Goal: Task Accomplishment & Management: Use online tool/utility

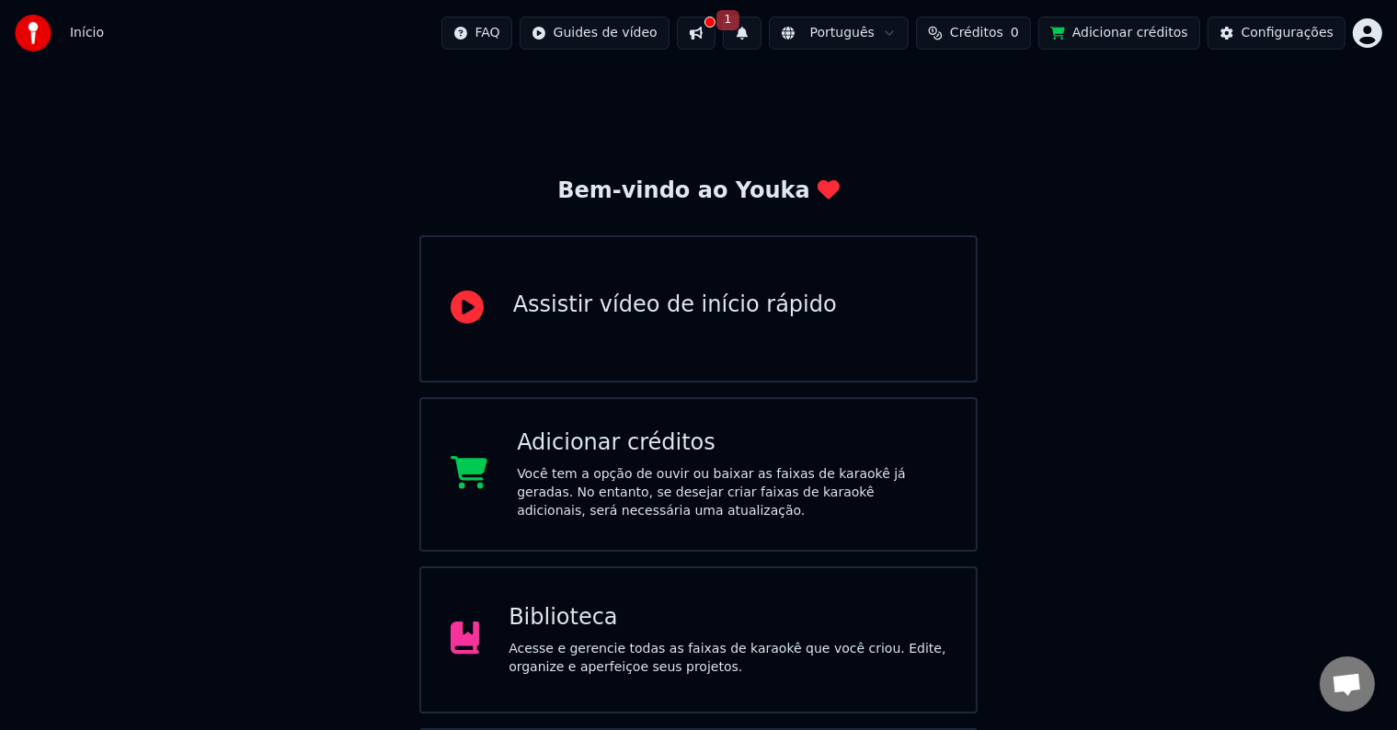
scroll to position [151, 0]
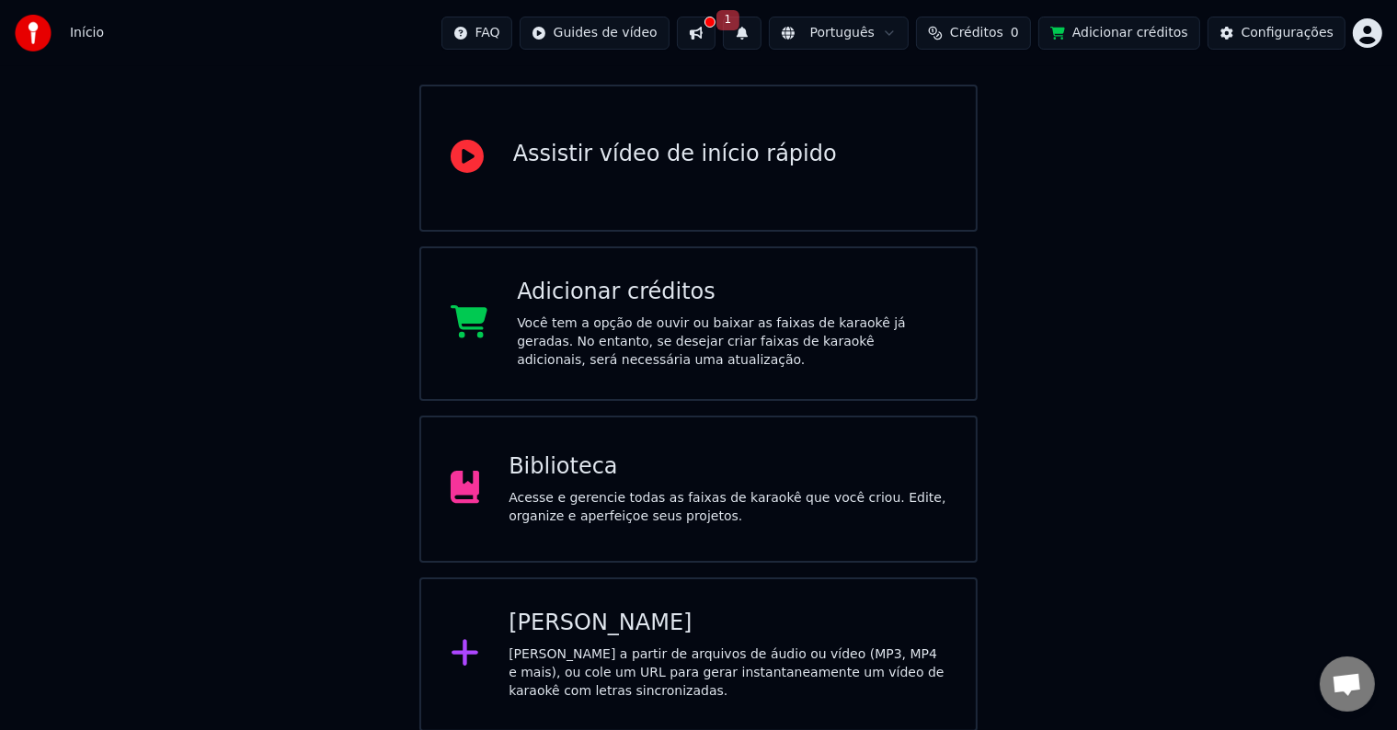
click at [758, 651] on div "[PERSON_NAME] a partir de arquivos de áudio ou vídeo (MP3, MP4 e mais), ou cole…" at bounding box center [728, 673] width 438 height 55
click at [862, 646] on div "[PERSON_NAME] a partir de arquivos de áudio ou vídeo (MP3, MP4 e mais), ou cole…" at bounding box center [728, 673] width 438 height 55
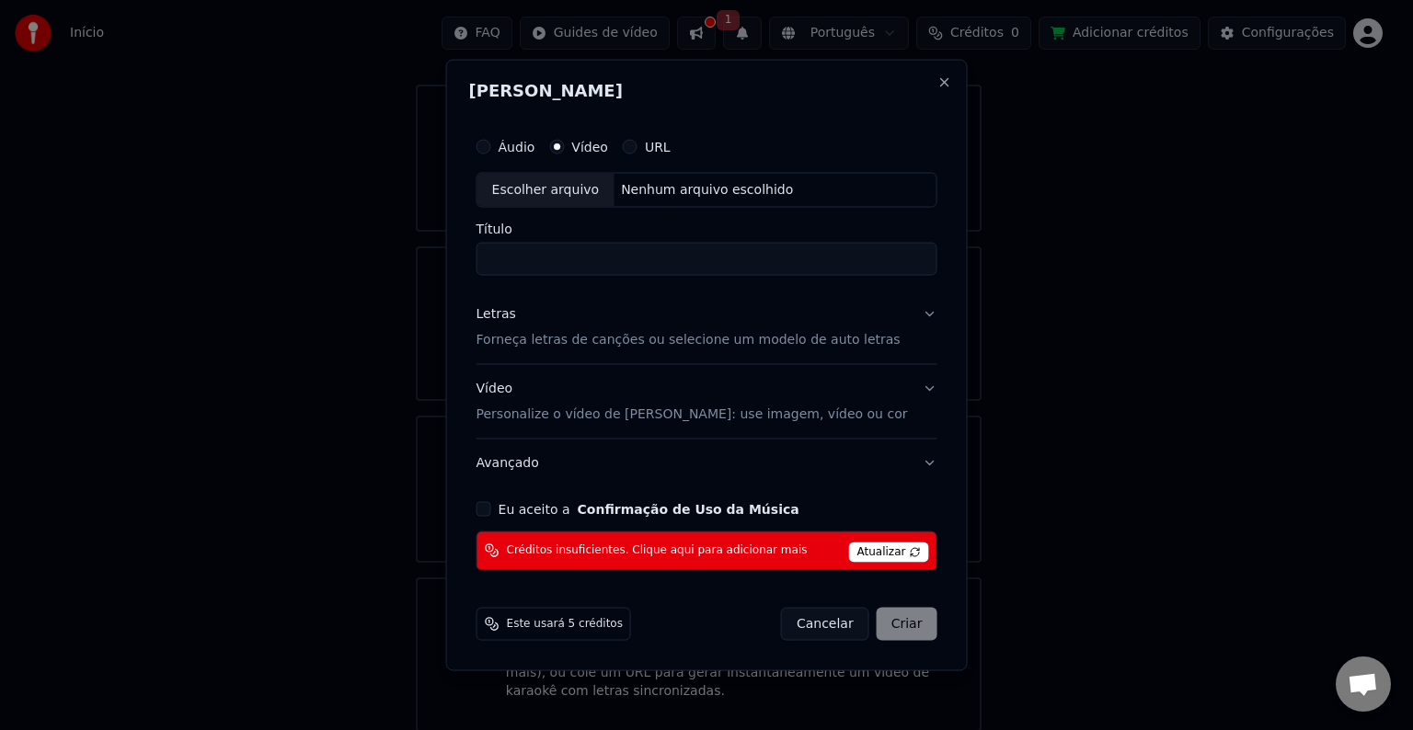
click at [889, 550] on span "Atualizar" at bounding box center [889, 552] width 80 height 20
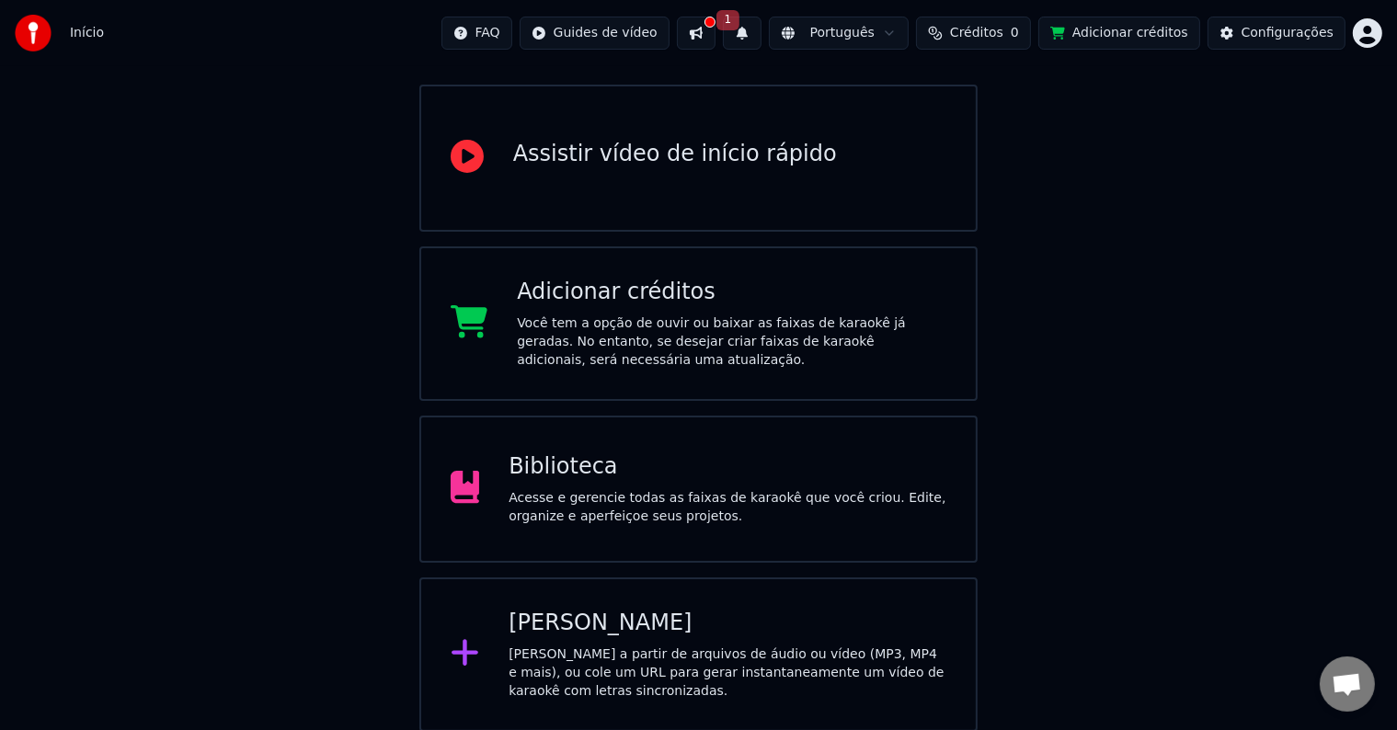
click at [1373, 40] on html "Início FAQ Guides de vídeo 1 Português Créditos 0 Adicionar créditos Configuraç…" at bounding box center [698, 290] width 1397 height 883
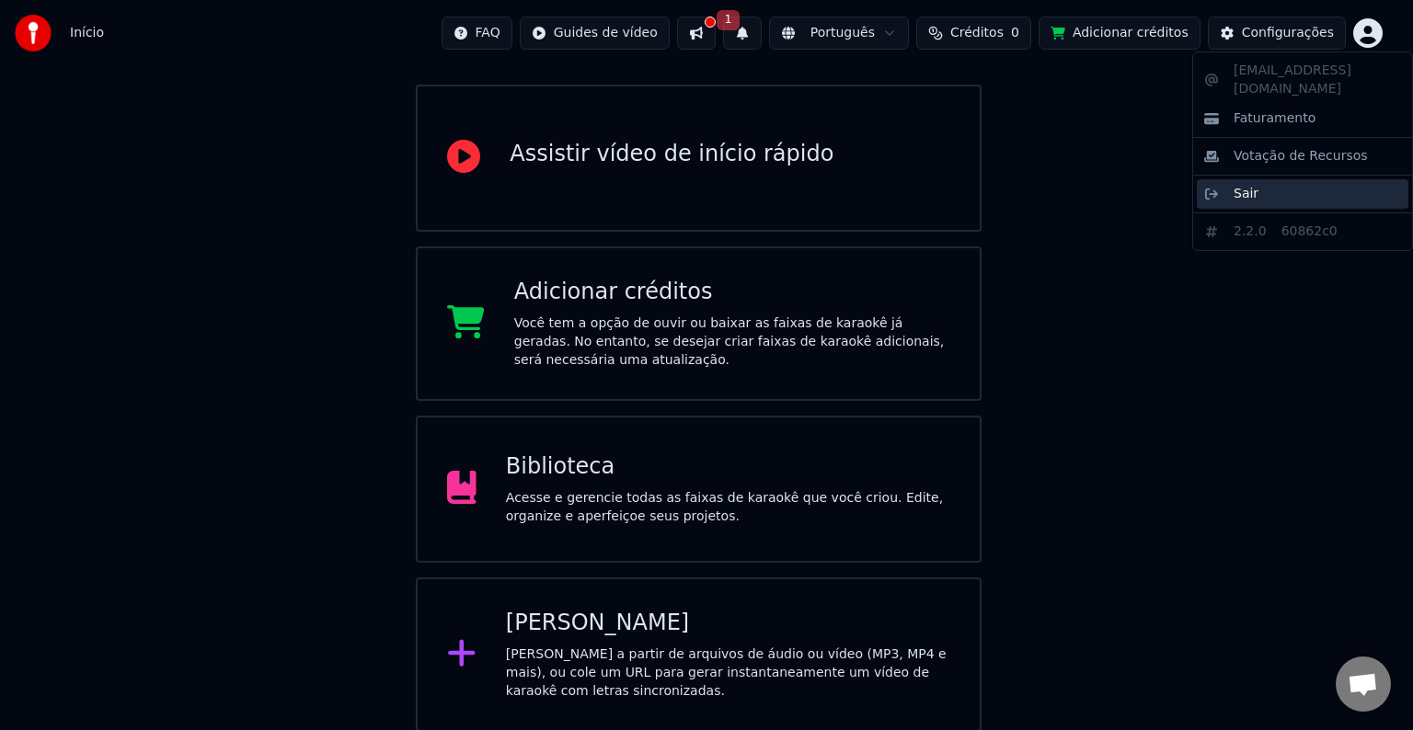
click at [1251, 185] on span "Sair" at bounding box center [1246, 194] width 25 height 18
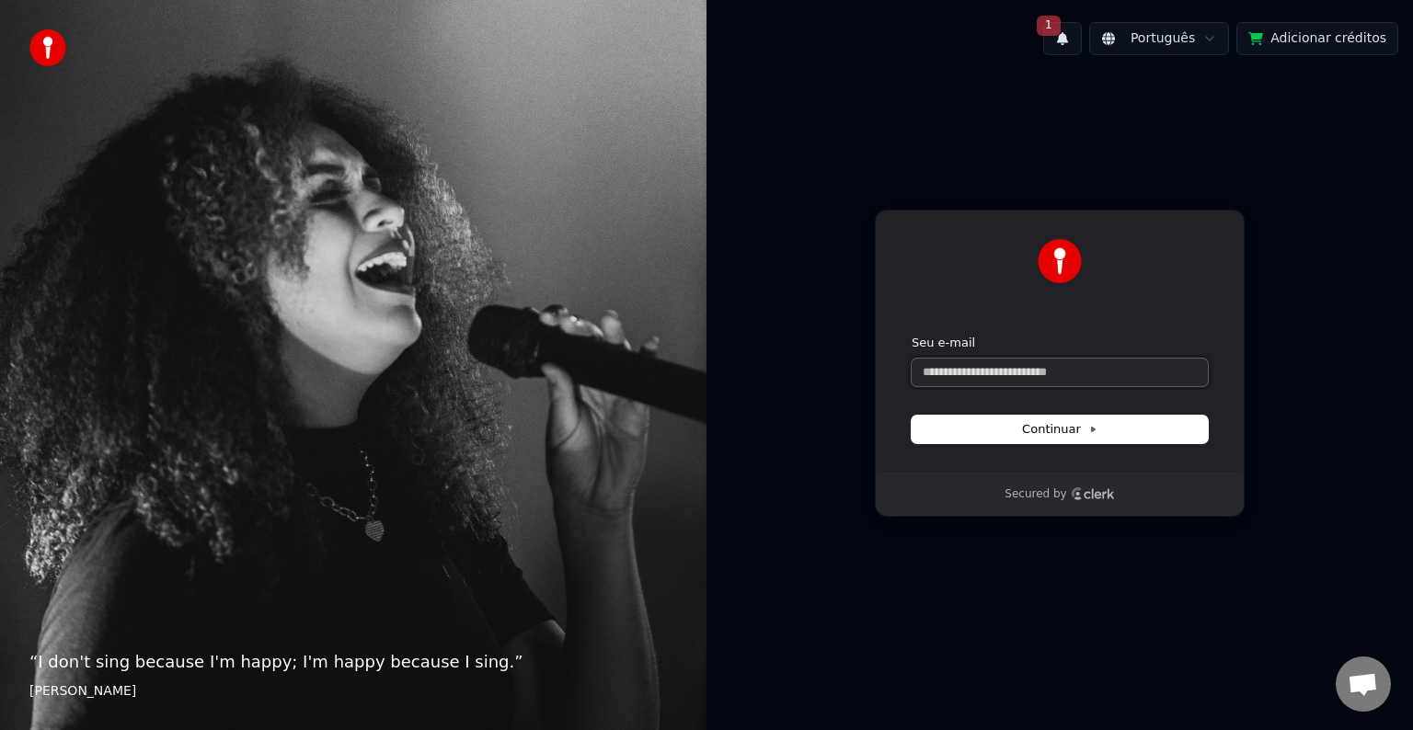
click at [1061, 369] on input "Seu e-mail" at bounding box center [1060, 373] width 296 height 28
click at [912, 335] on button "submit" at bounding box center [912, 335] width 0 height 0
type input "**********"
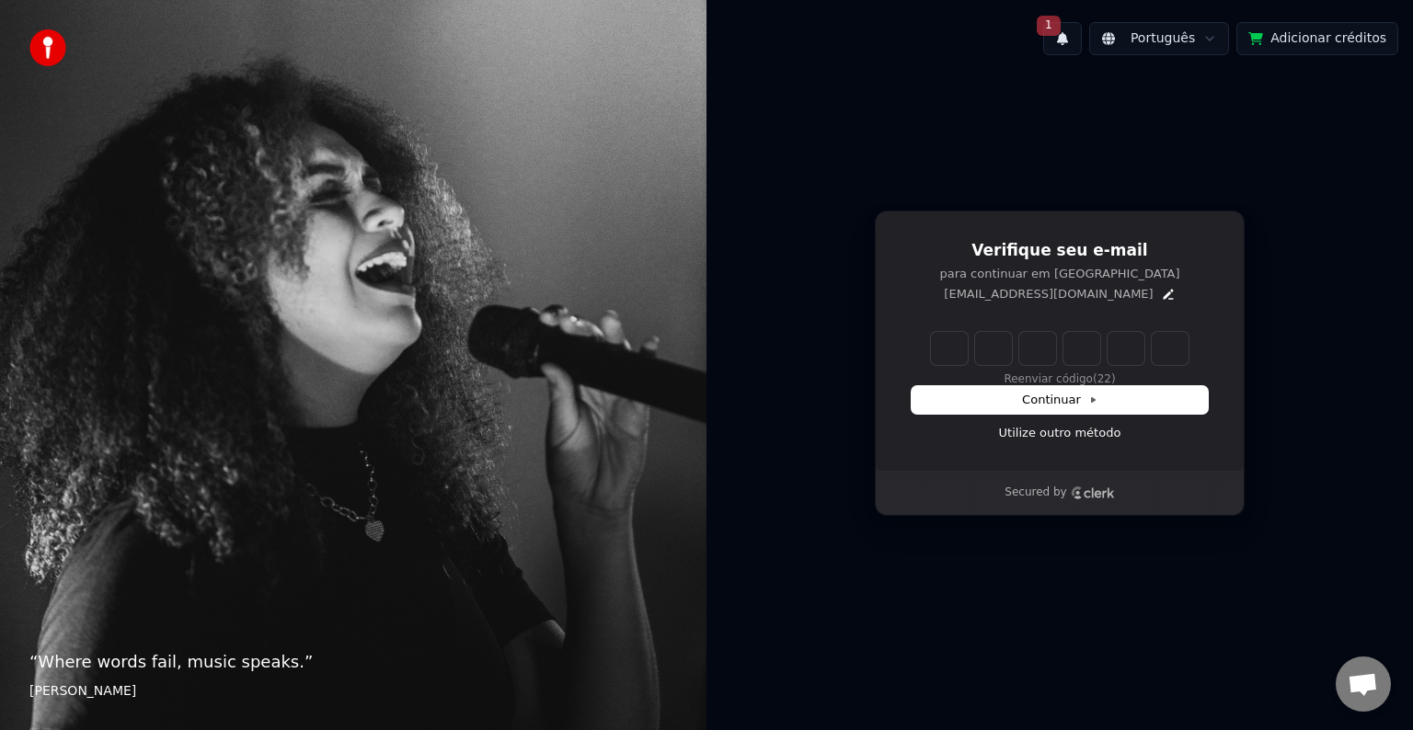
click at [952, 352] on input "Enter verification code" at bounding box center [1060, 348] width 258 height 33
type input "******"
